Goal: Transaction & Acquisition: Book appointment/travel/reservation

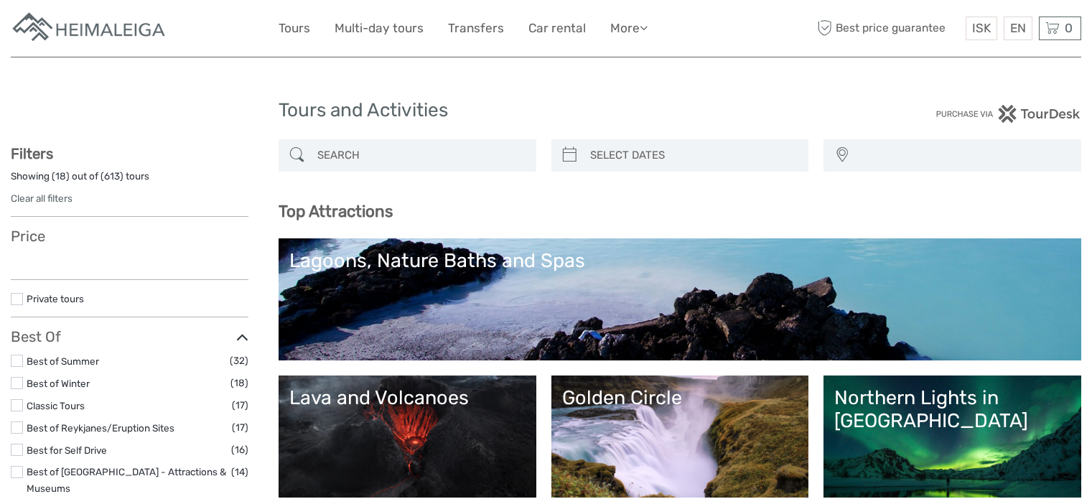
select select
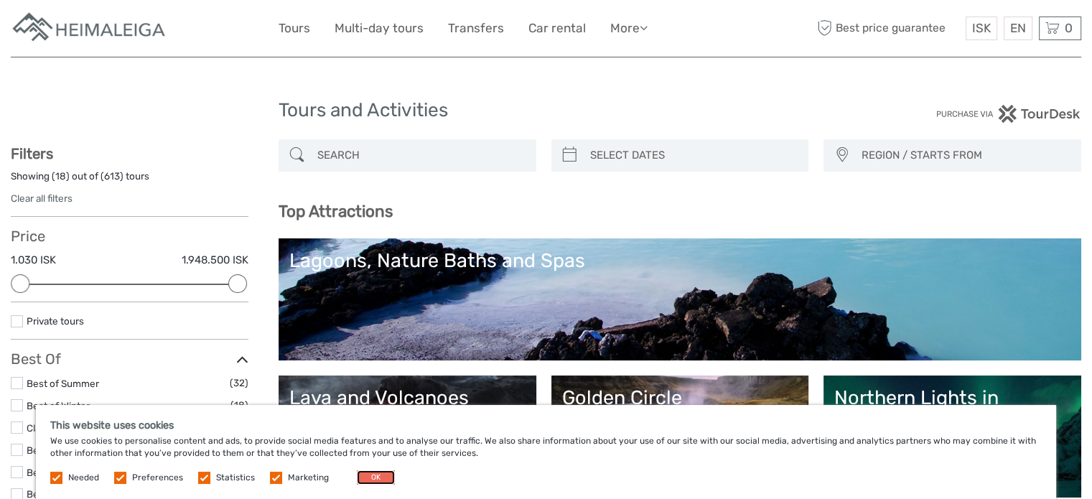
click at [379, 478] on button "OK" at bounding box center [376, 477] width 38 height 14
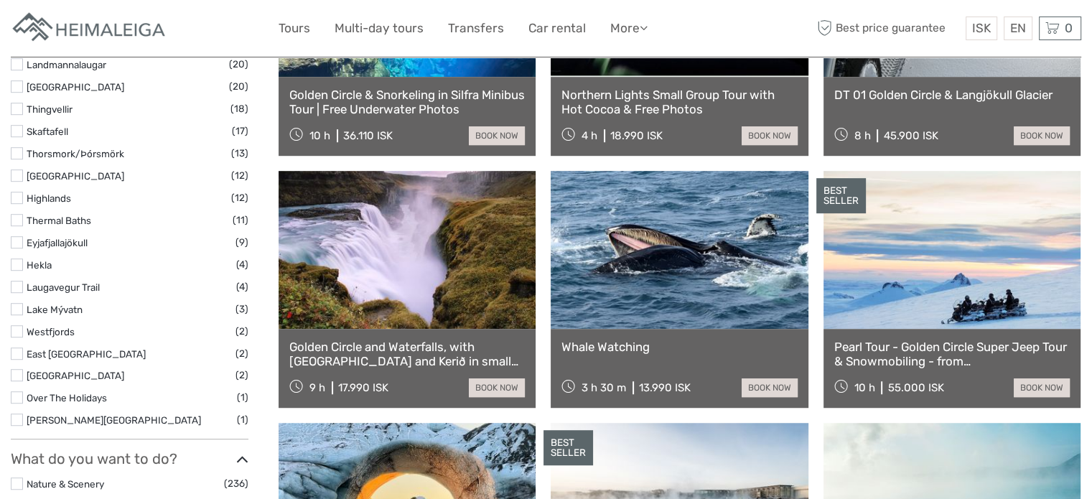
scroll to position [886, 0]
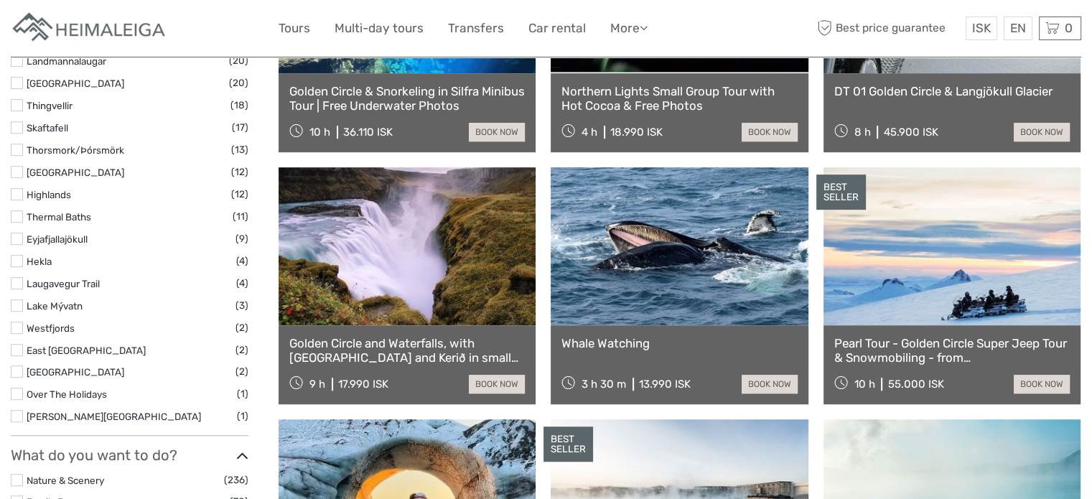
drag, startPoint x: 1080, startPoint y: 190, endPoint x: 1082, endPoint y: 198, distance: 8.7
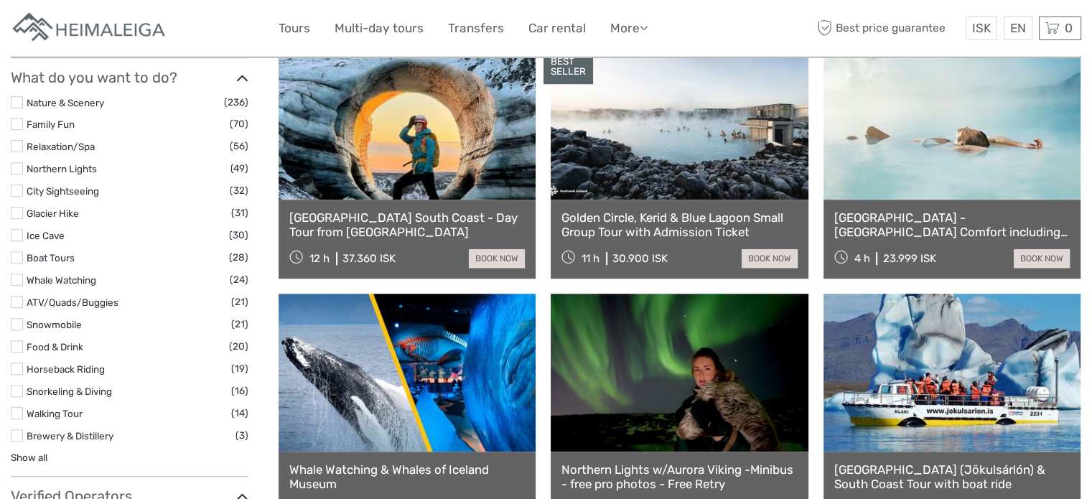
scroll to position [1271, 0]
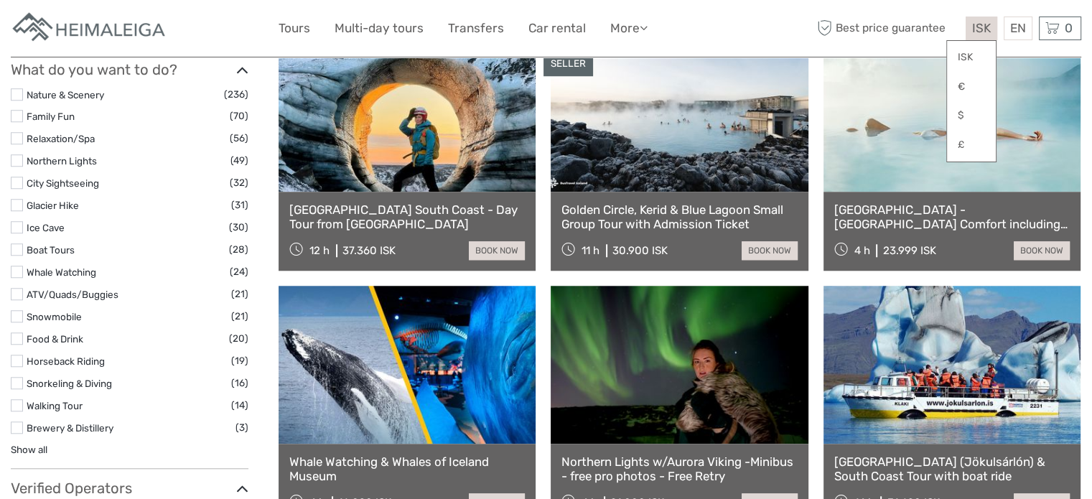
click at [979, 24] on span "ISK" at bounding box center [981, 28] width 19 height 14
click at [958, 117] on link "$" at bounding box center [971, 116] width 49 height 26
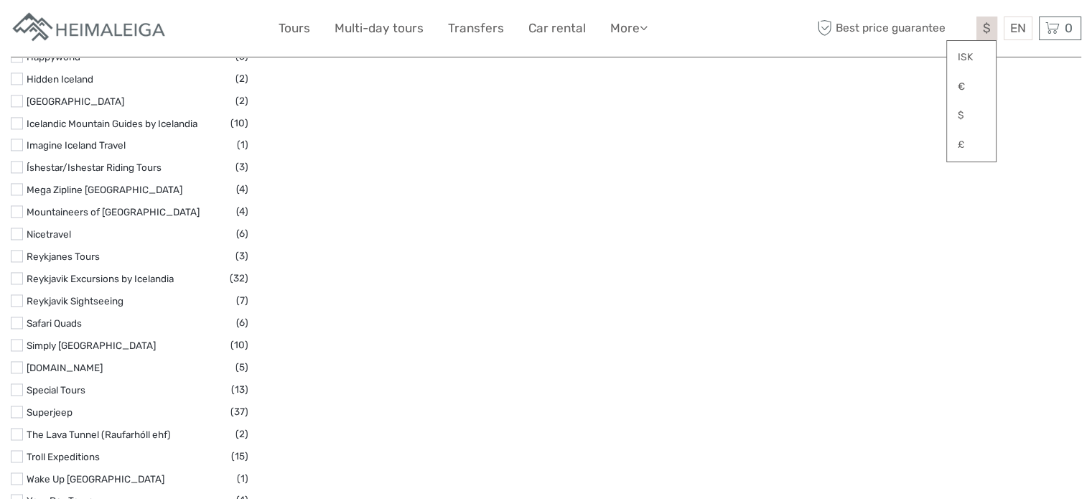
scroll to position [2117, 0]
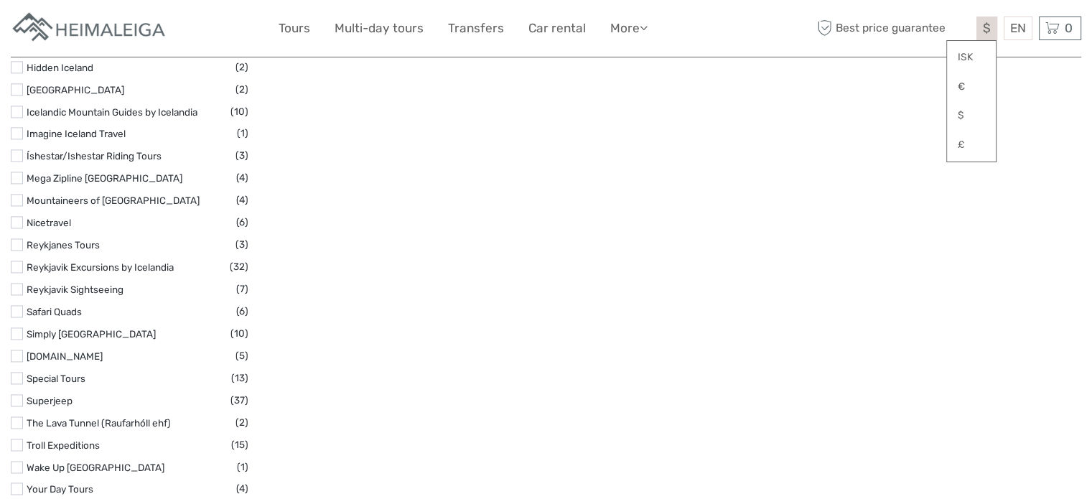
click at [20, 261] on label at bounding box center [17, 267] width 12 height 12
click at [0, 0] on input "checkbox" at bounding box center [0, 0] width 0 height 0
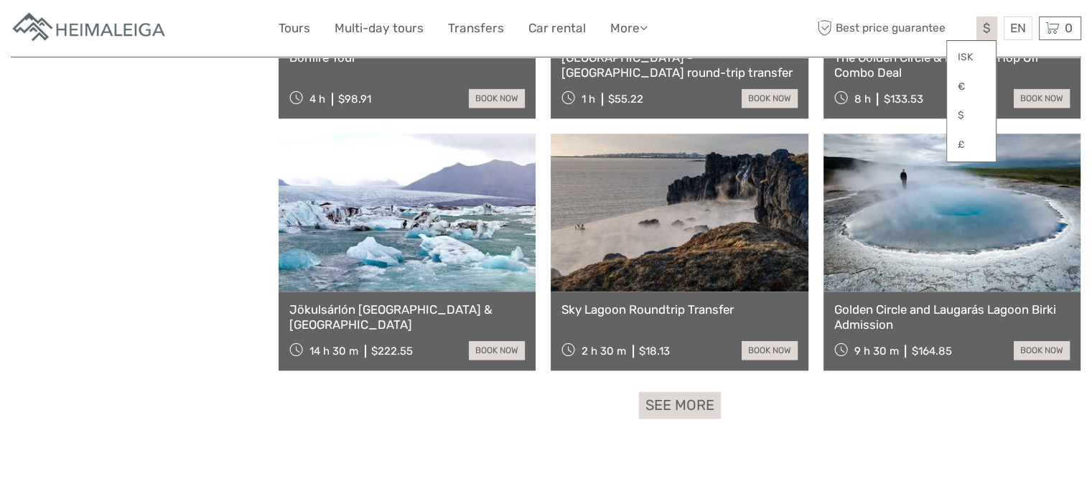
scroll to position [1361, 0]
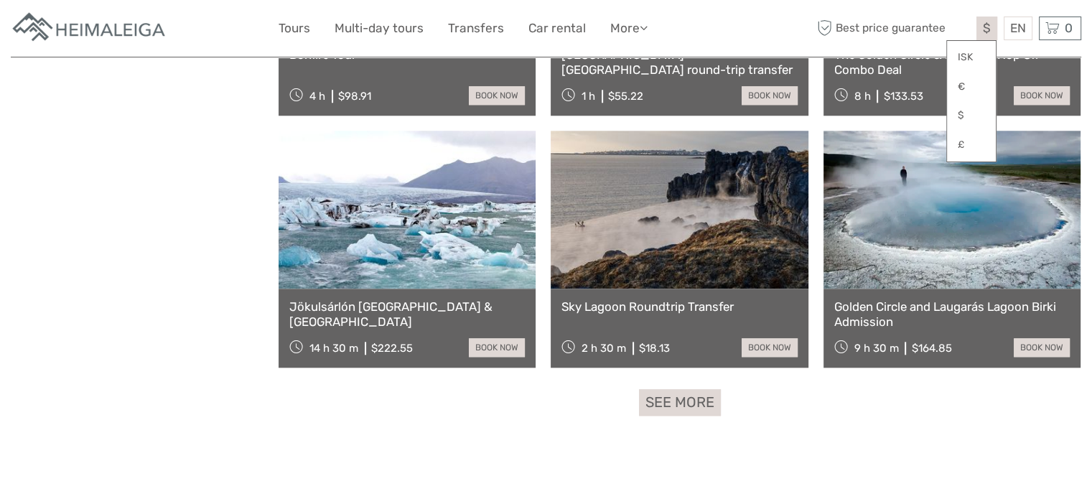
click at [387, 302] on link "Jökulsárlón [GEOGRAPHIC_DATA] & [GEOGRAPHIC_DATA]" at bounding box center [406, 313] width 235 height 29
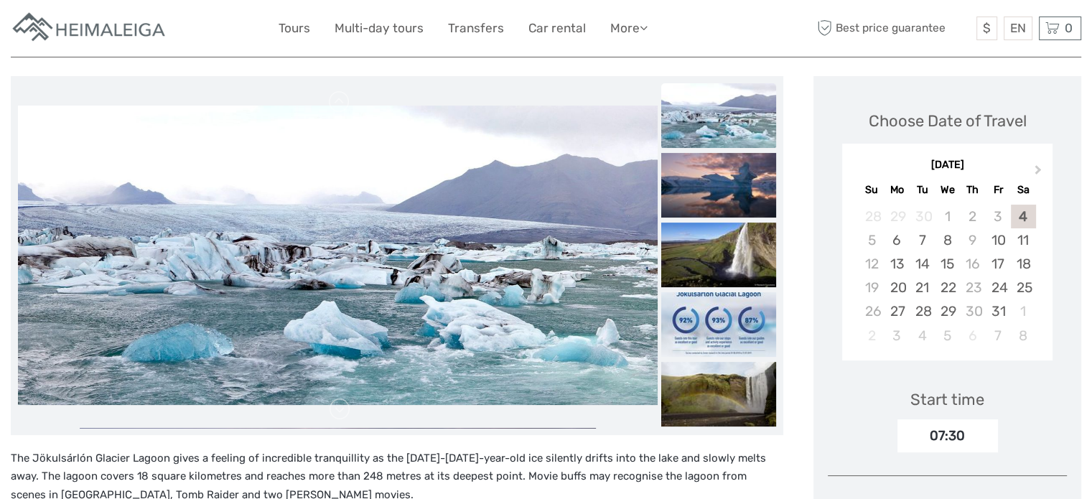
scroll to position [169, 0]
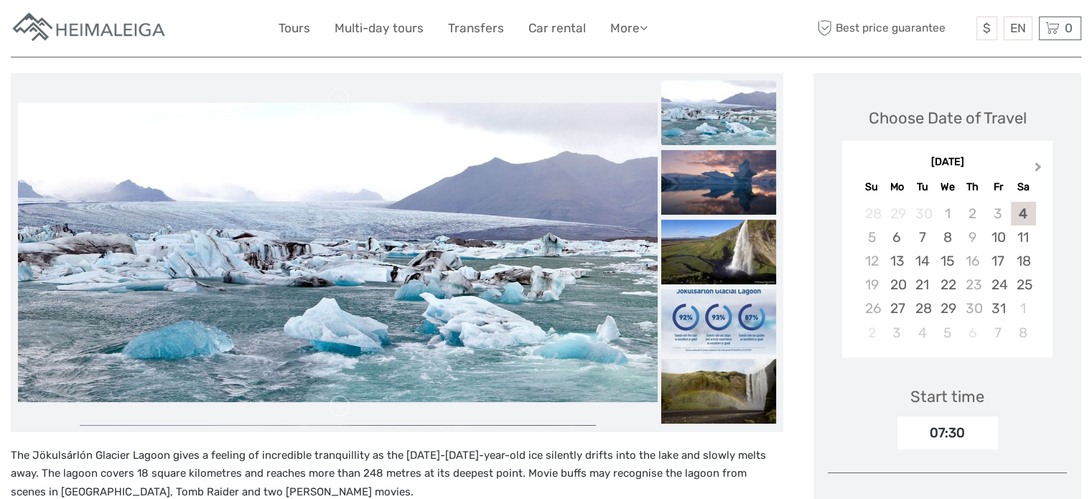
click at [1038, 165] on span "Next Month" at bounding box center [1038, 169] width 0 height 21
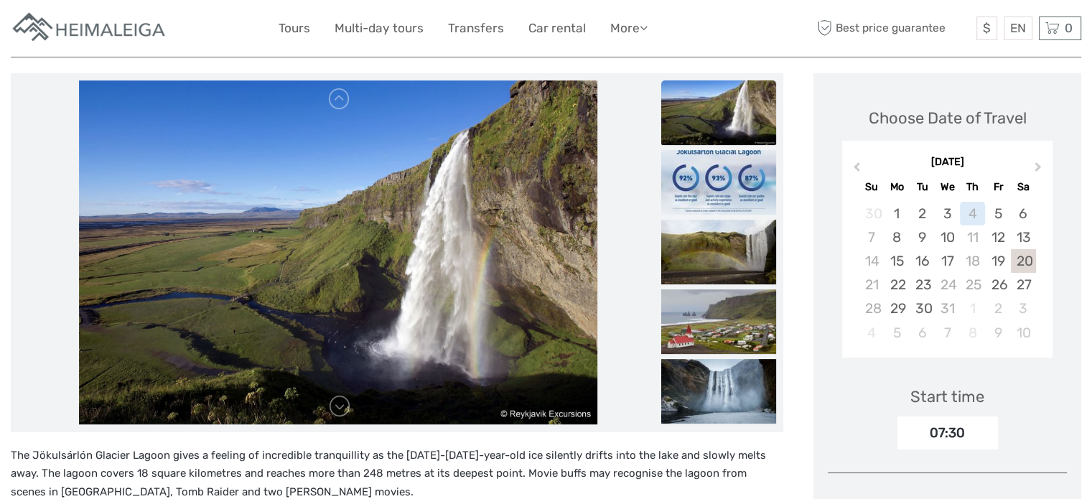
click at [1027, 258] on div "20" at bounding box center [1023, 261] width 25 height 24
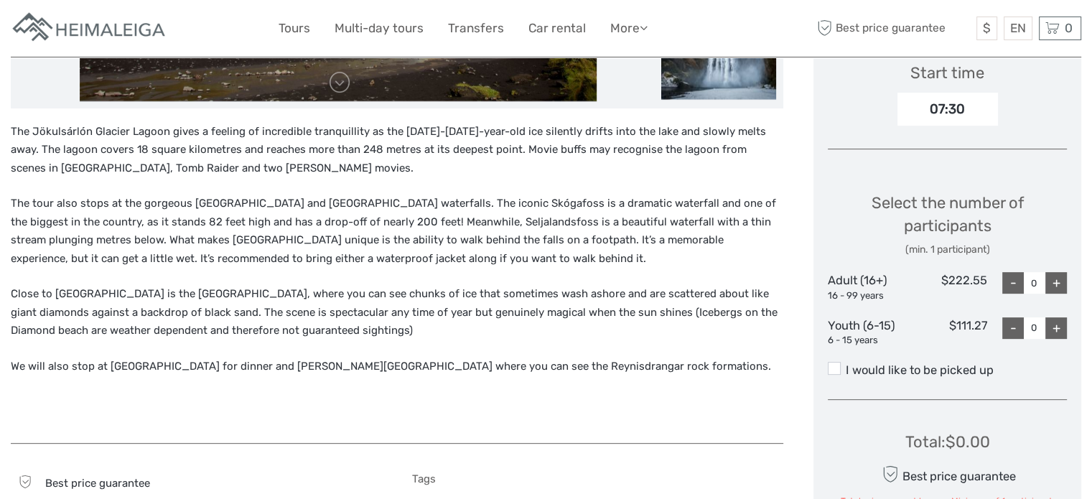
scroll to position [495, 0]
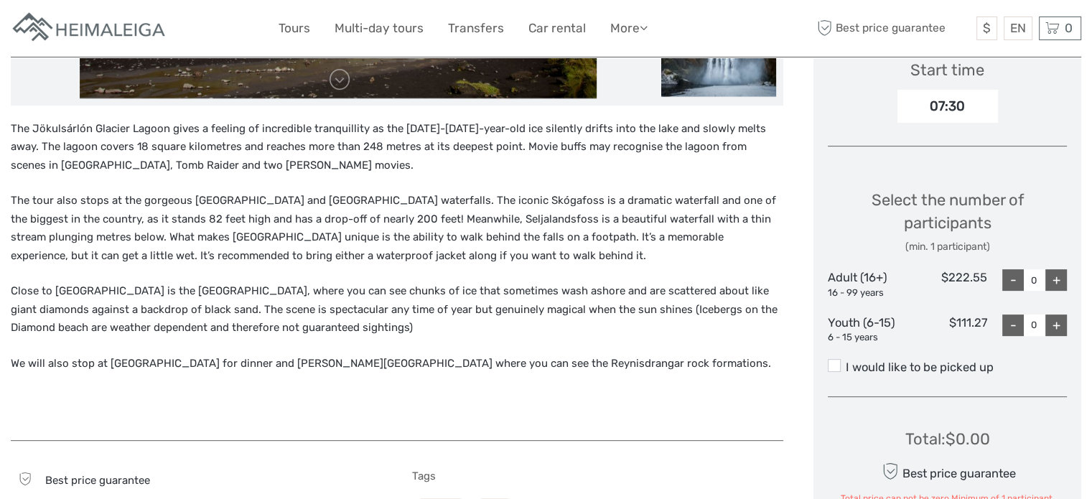
click at [1057, 281] on div "+" at bounding box center [1056, 280] width 22 height 22
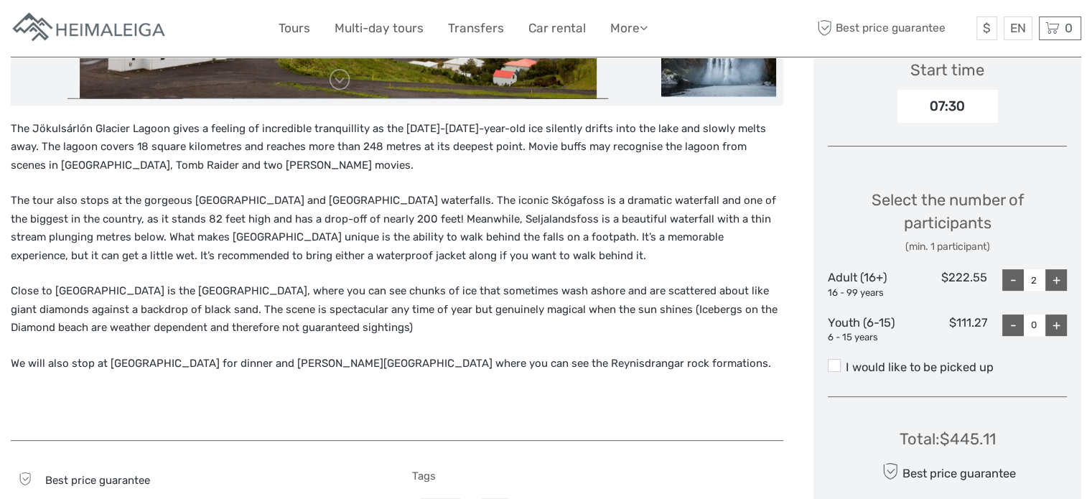
click at [1057, 281] on div "+" at bounding box center [1056, 280] width 22 height 22
type input "3"
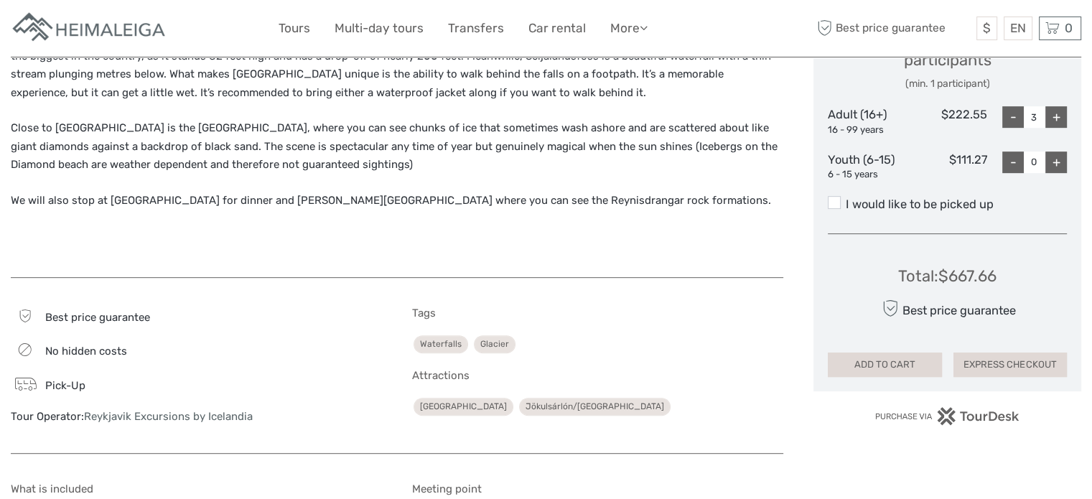
scroll to position [661, 0]
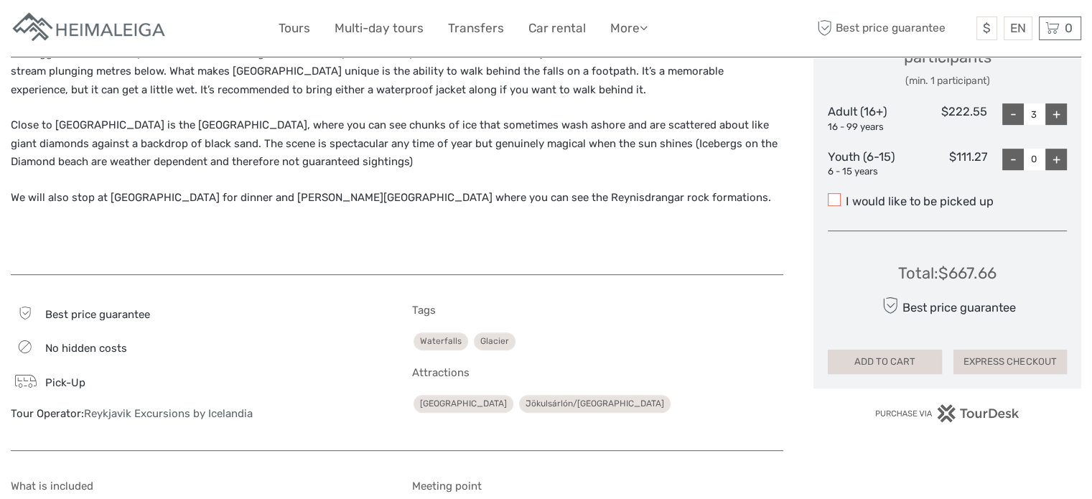
click at [831, 204] on span at bounding box center [834, 199] width 13 height 13
click at [846, 196] on input "I would like to be picked up" at bounding box center [846, 196] width 0 height 0
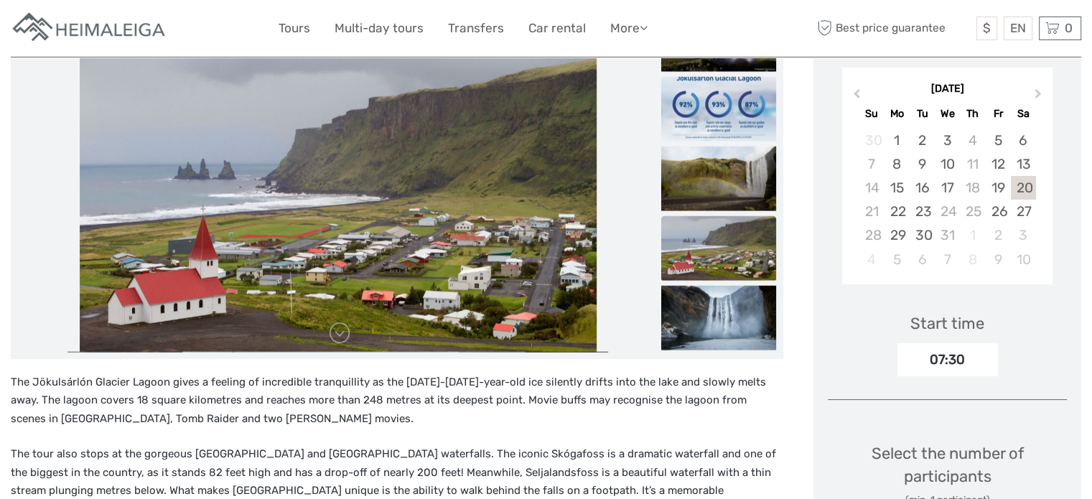
scroll to position [192, 0]
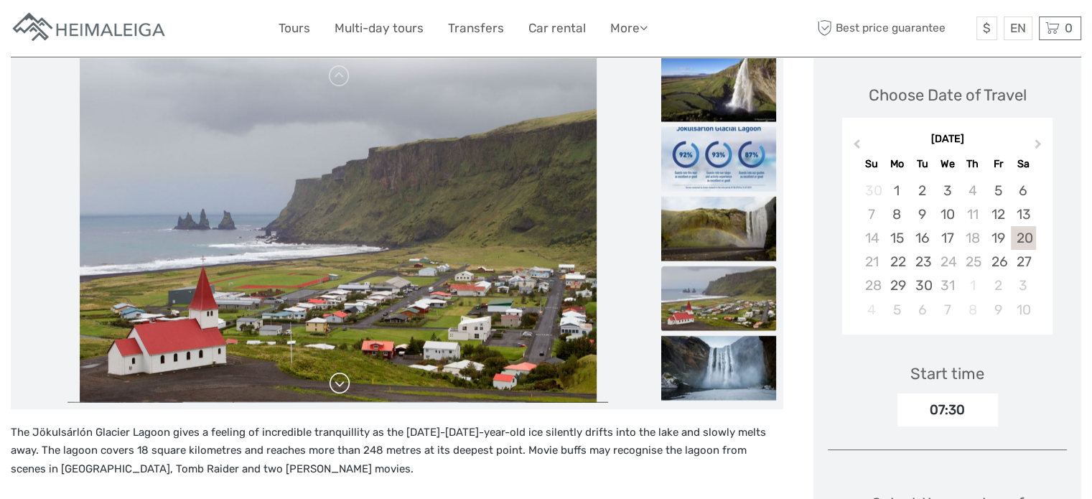
click at [340, 380] on link at bounding box center [339, 383] width 23 height 23
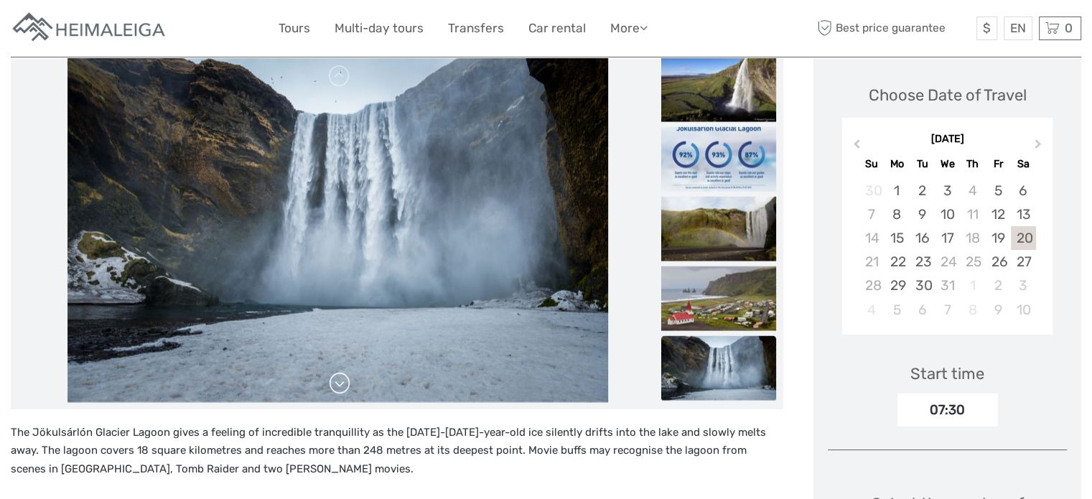
click at [340, 380] on link at bounding box center [339, 383] width 23 height 23
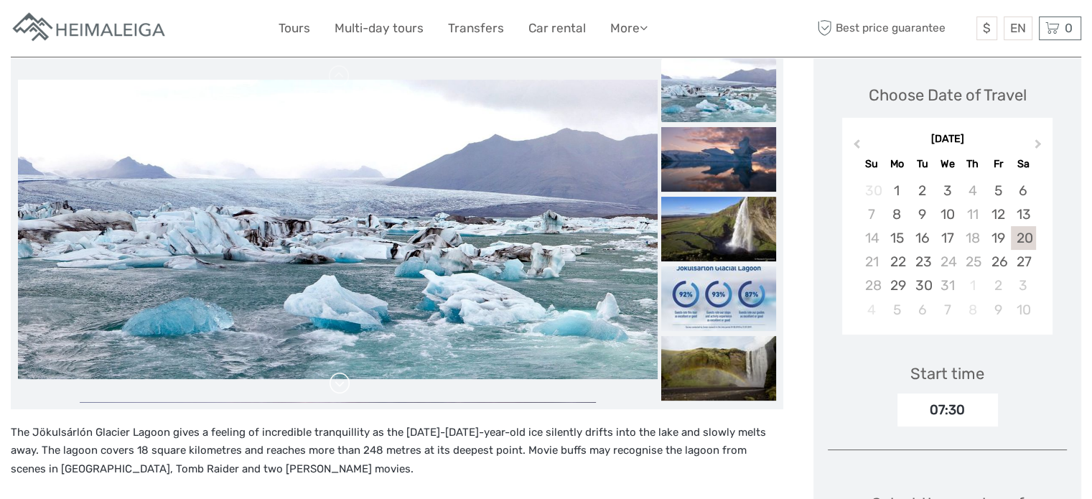
click at [340, 380] on link at bounding box center [339, 383] width 23 height 23
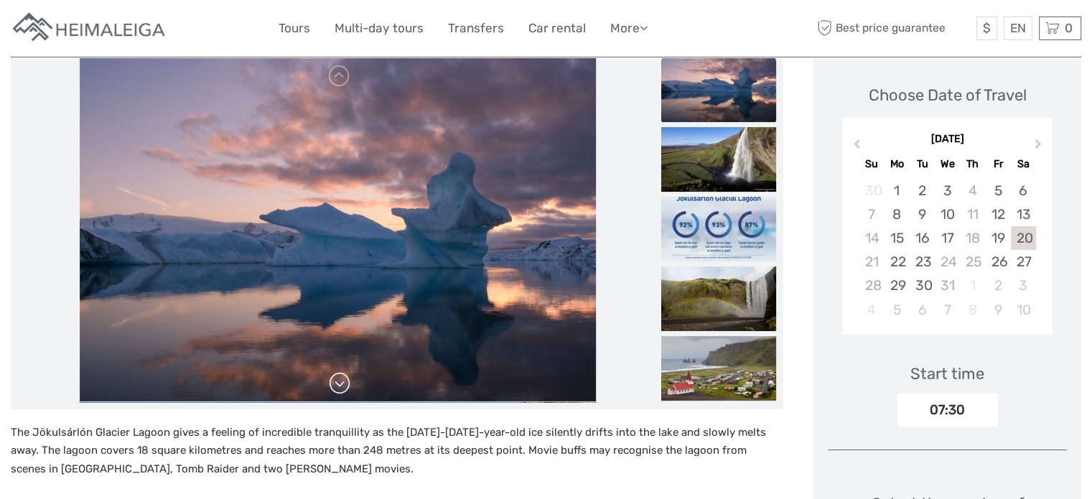
click at [340, 380] on link at bounding box center [339, 383] width 23 height 23
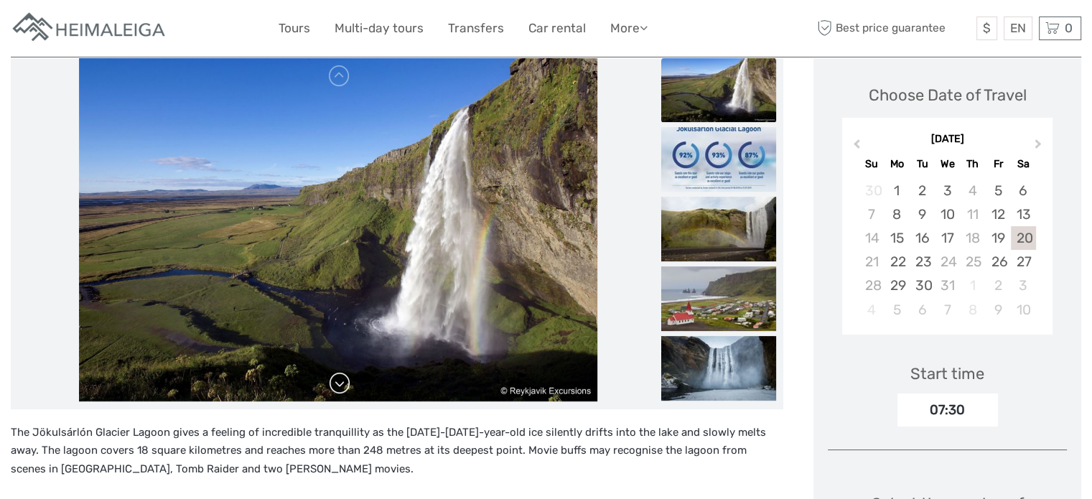
click at [340, 380] on link at bounding box center [339, 383] width 23 height 23
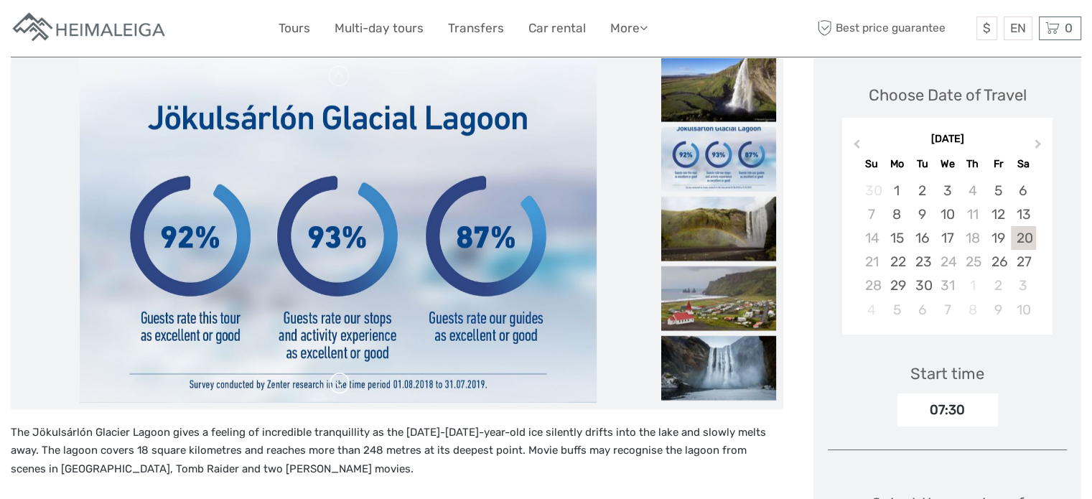
click at [340, 380] on link at bounding box center [339, 383] width 23 height 23
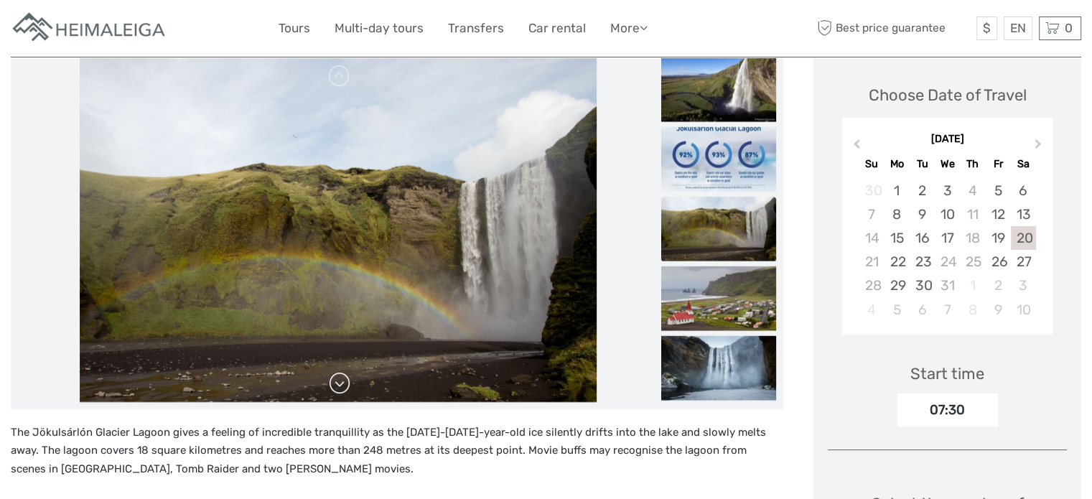
click at [340, 380] on link at bounding box center [339, 383] width 23 height 23
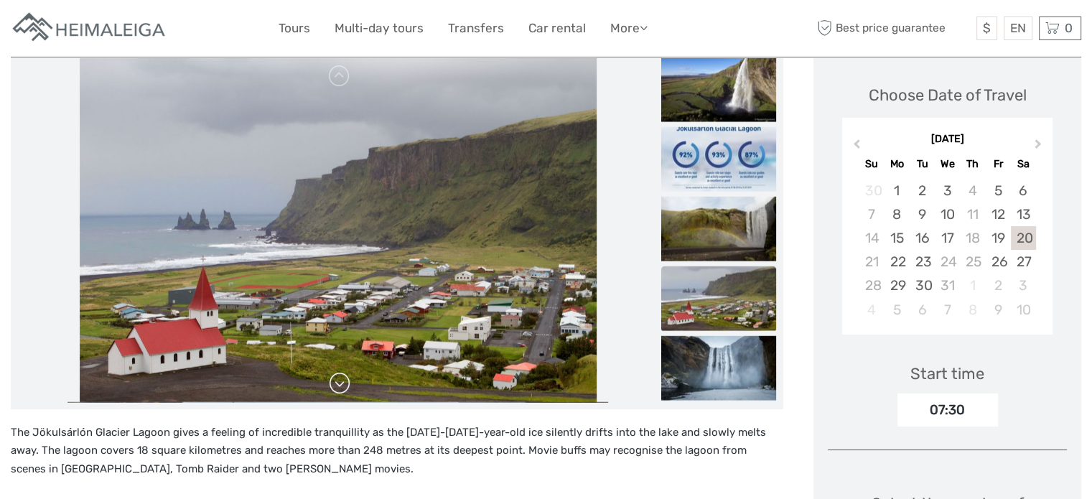
click at [340, 380] on link at bounding box center [339, 383] width 23 height 23
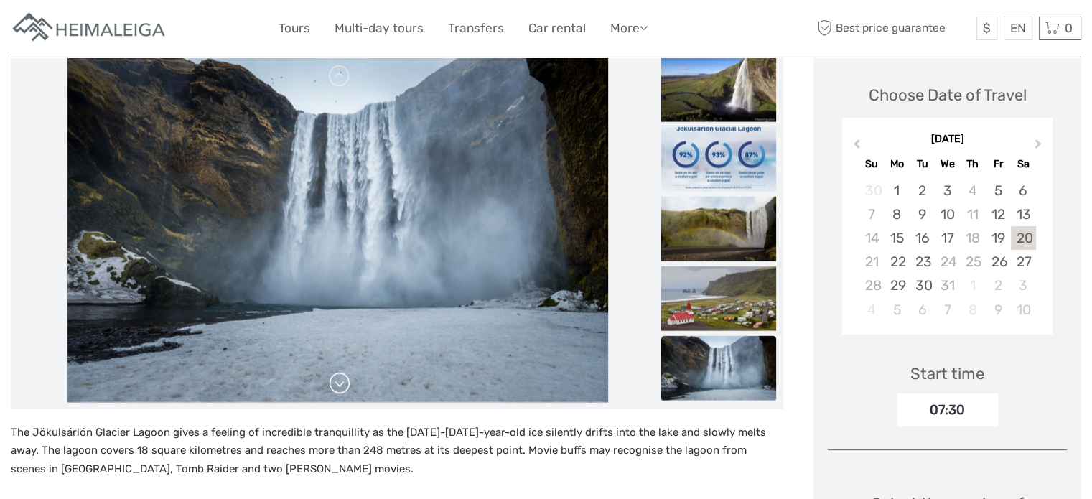
click at [340, 380] on link at bounding box center [339, 383] width 23 height 23
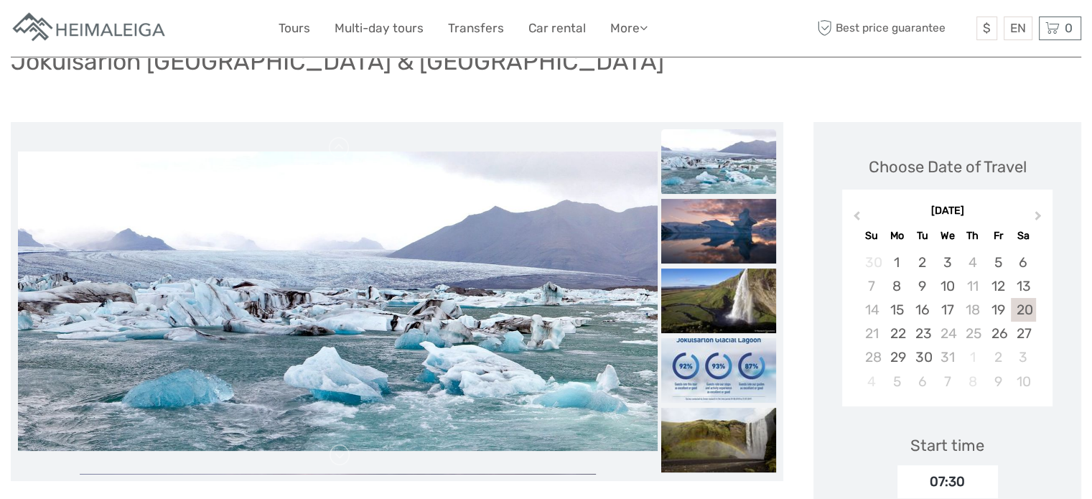
scroll to position [117, 0]
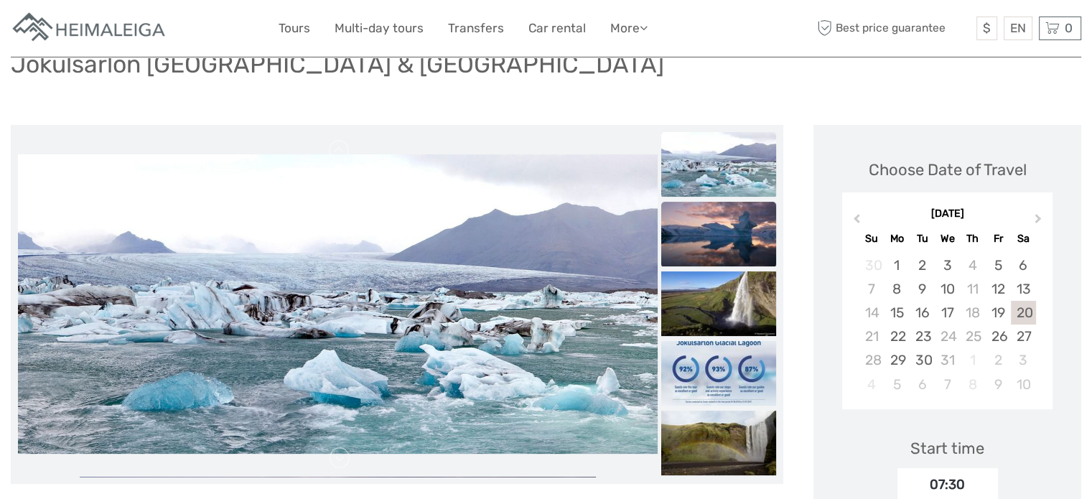
click at [711, 257] on img at bounding box center [718, 234] width 115 height 65
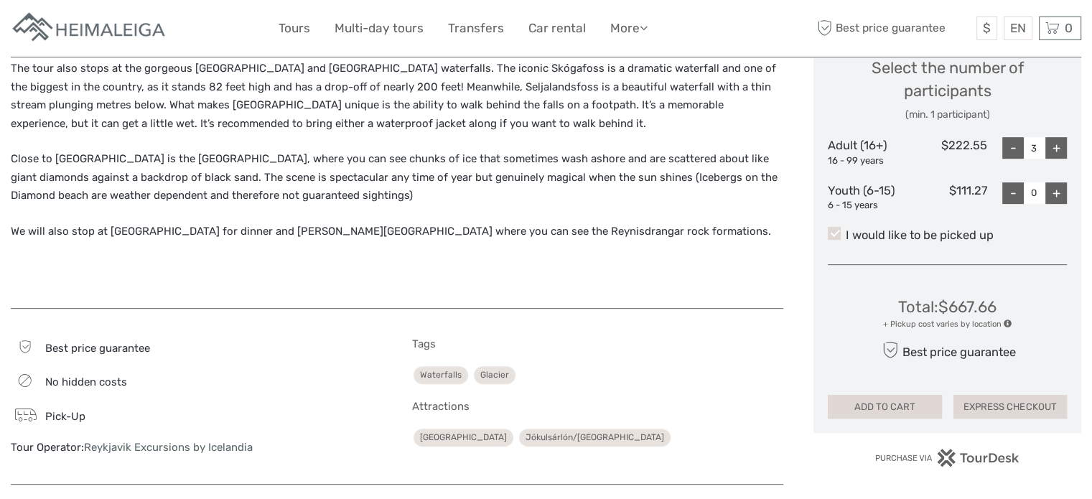
scroll to position [583, 0]
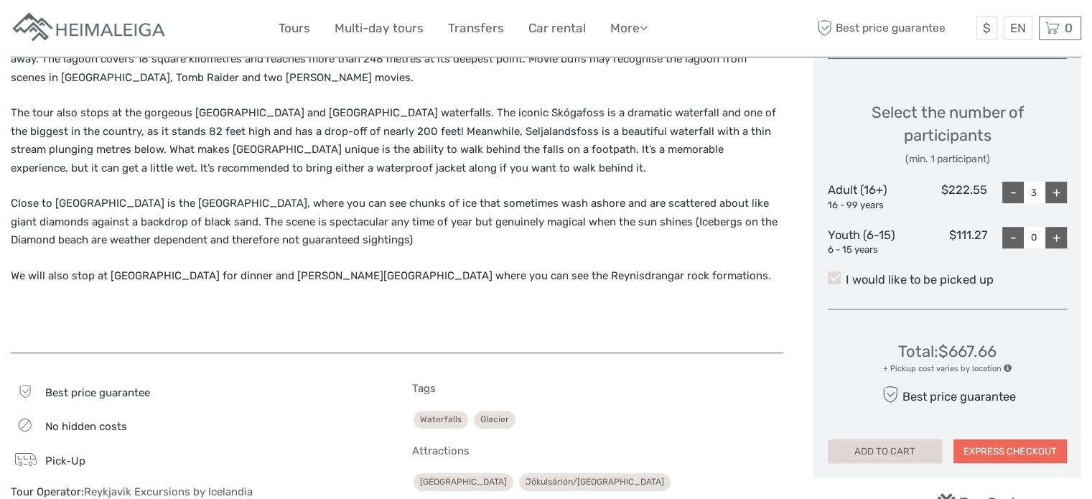
click at [996, 454] on button "EXPRESS CHECKOUT" at bounding box center [1009, 451] width 113 height 24
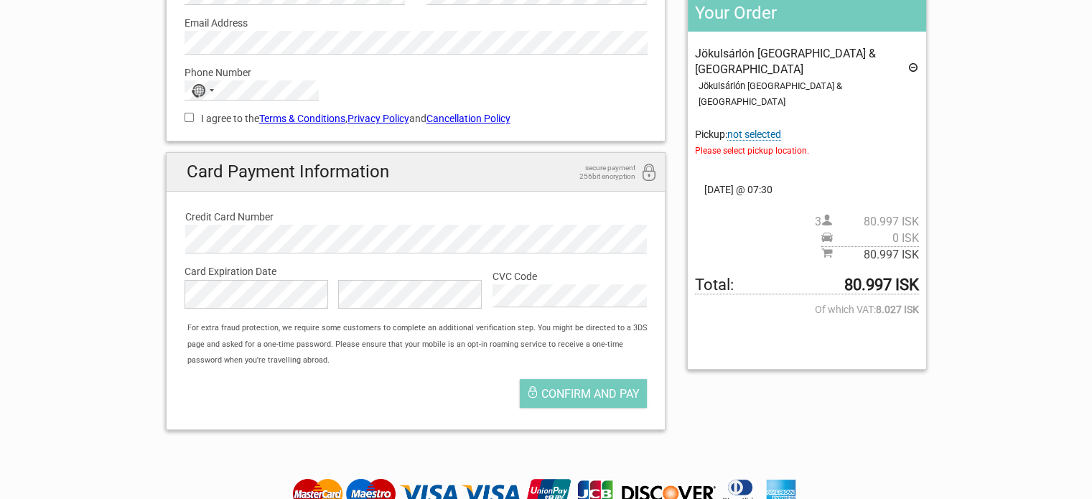
scroll to position [214, 0]
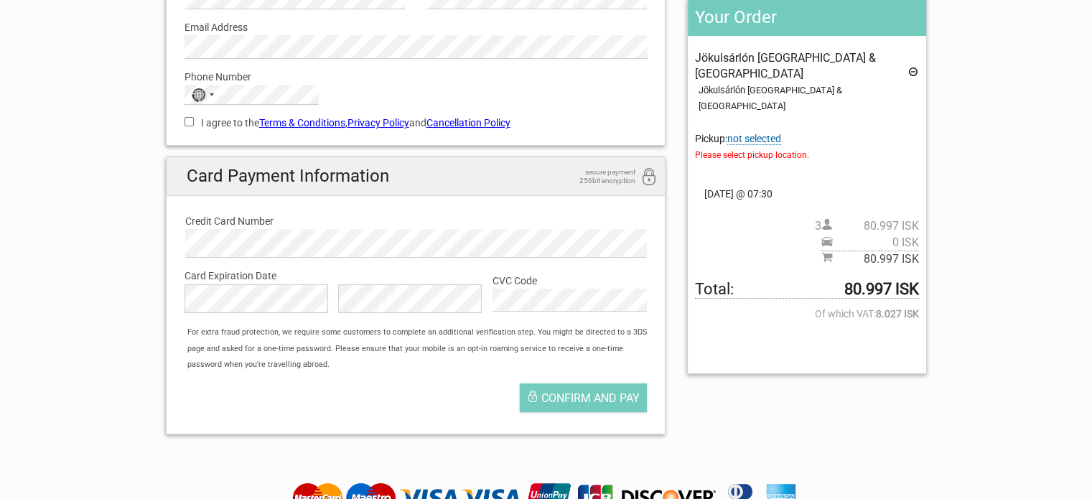
click at [775, 147] on span "Please select pickup location." at bounding box center [806, 155] width 223 height 16
click at [747, 133] on span "not selected" at bounding box center [754, 139] width 54 height 12
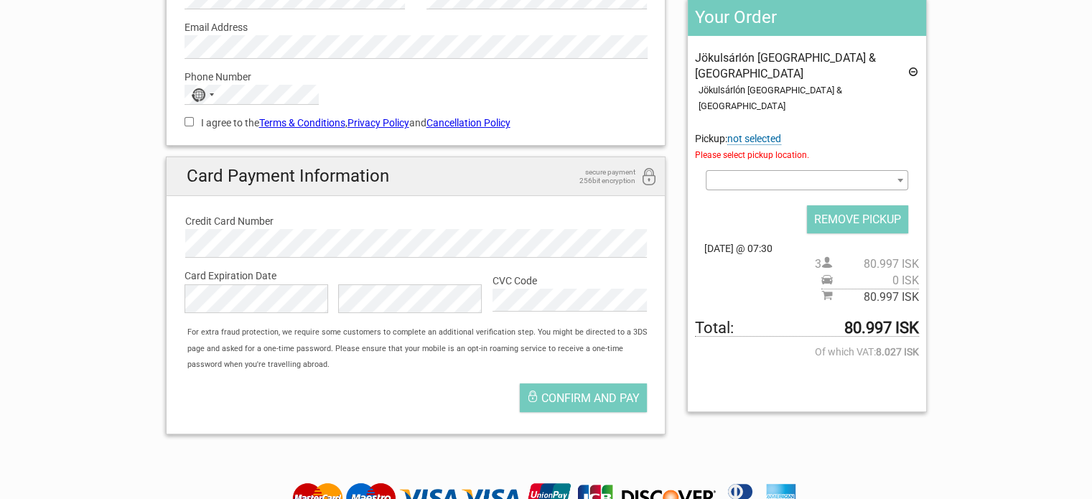
click at [899, 179] on b at bounding box center [900, 181] width 6 height 4
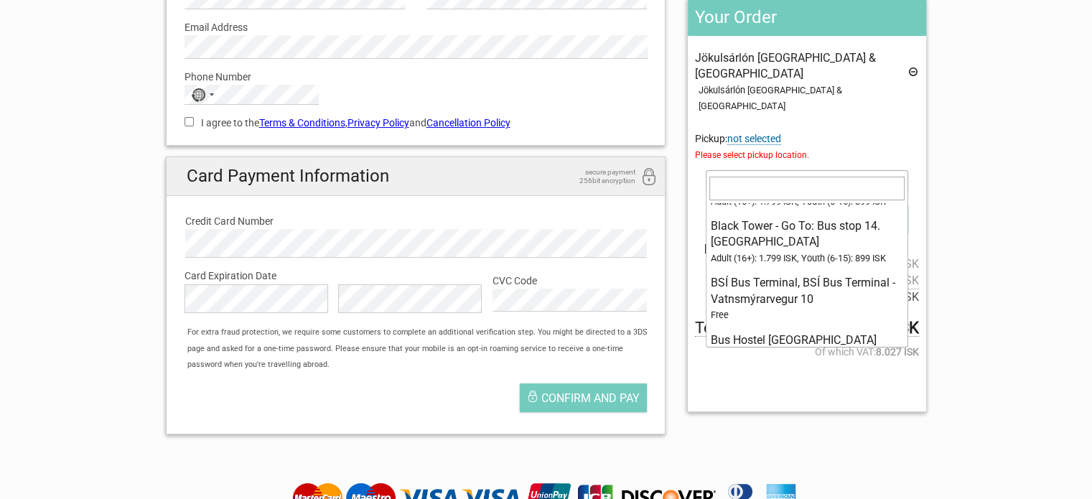
scroll to position [2030, 0]
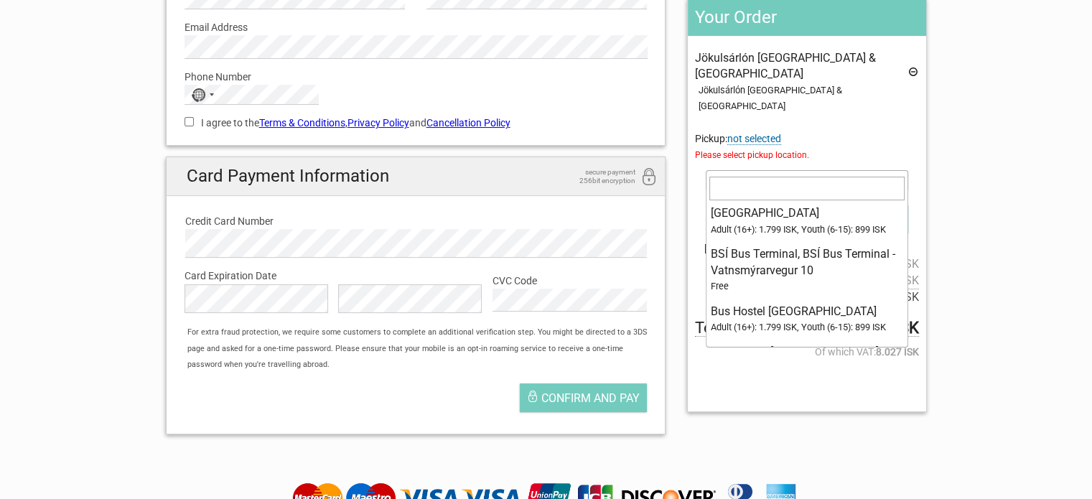
select select "1093107"
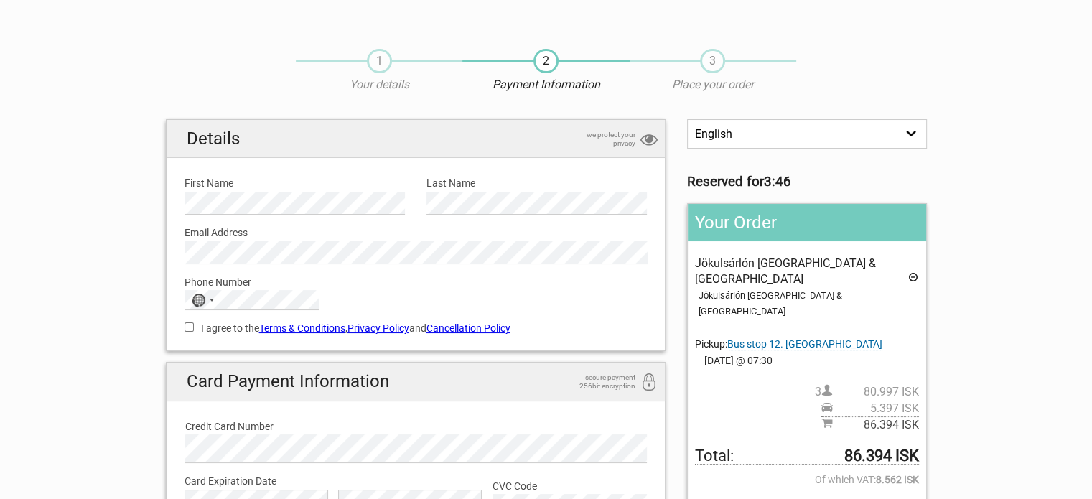
scroll to position [0, 0]
